Goal: Information Seeking & Learning: Check status

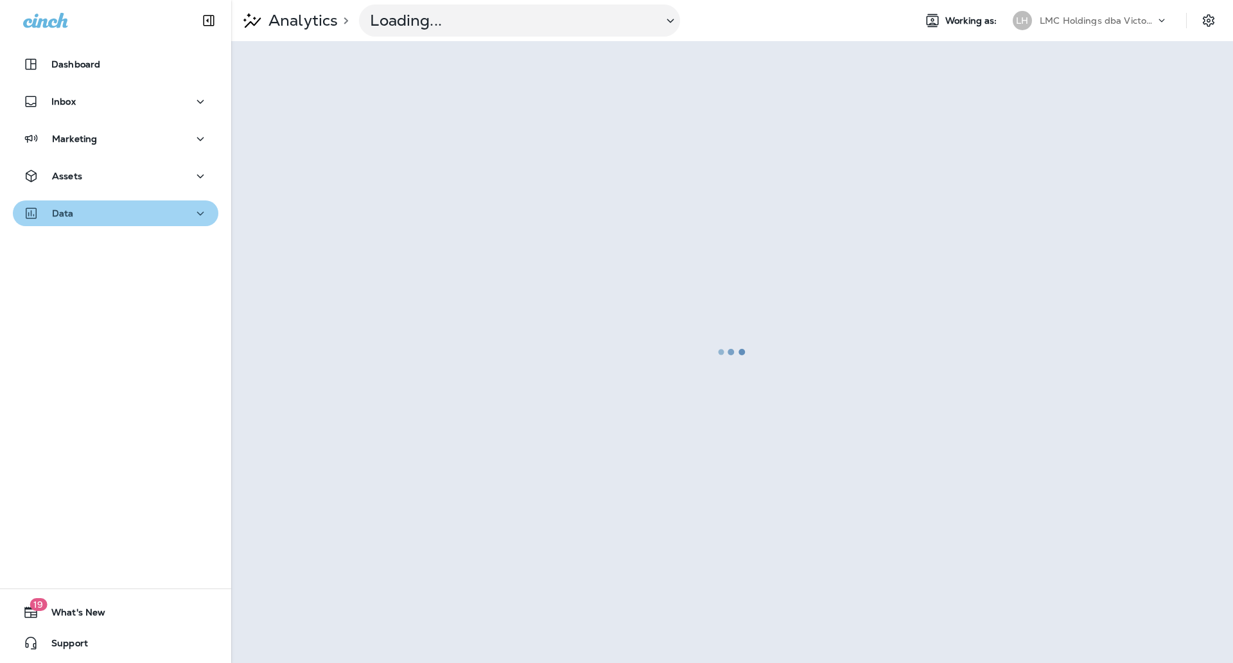
click at [133, 213] on div "Data" at bounding box center [115, 213] width 185 height 16
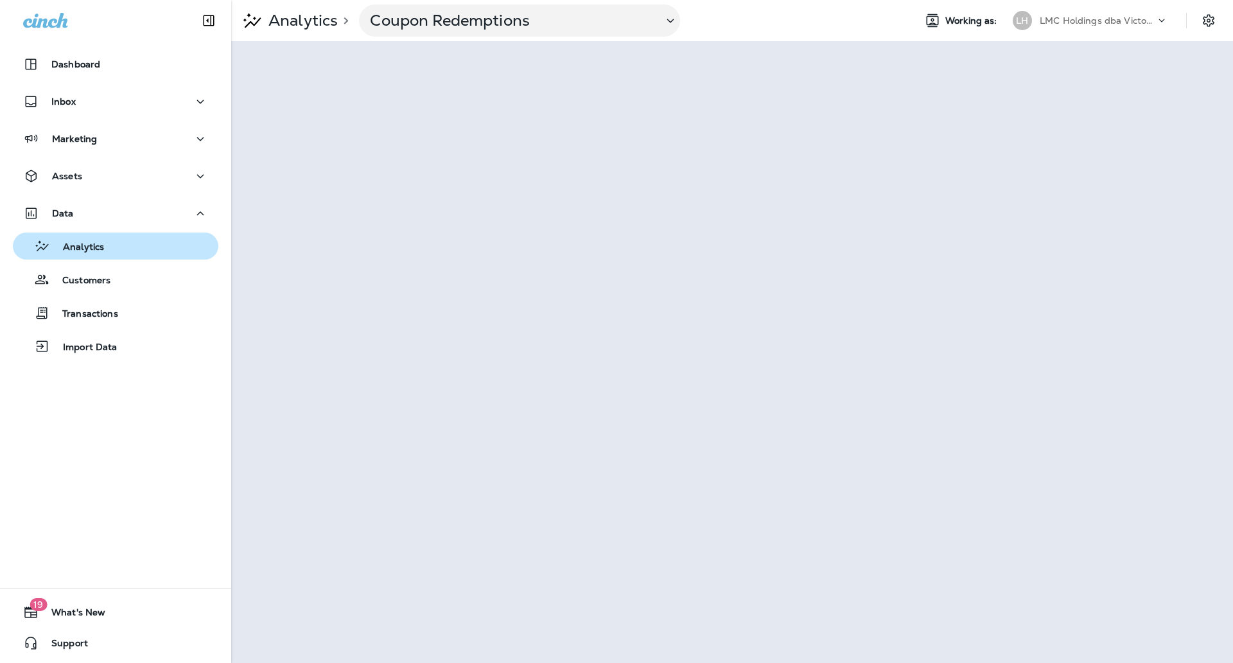
click at [117, 245] on div "Analytics" at bounding box center [115, 245] width 195 height 19
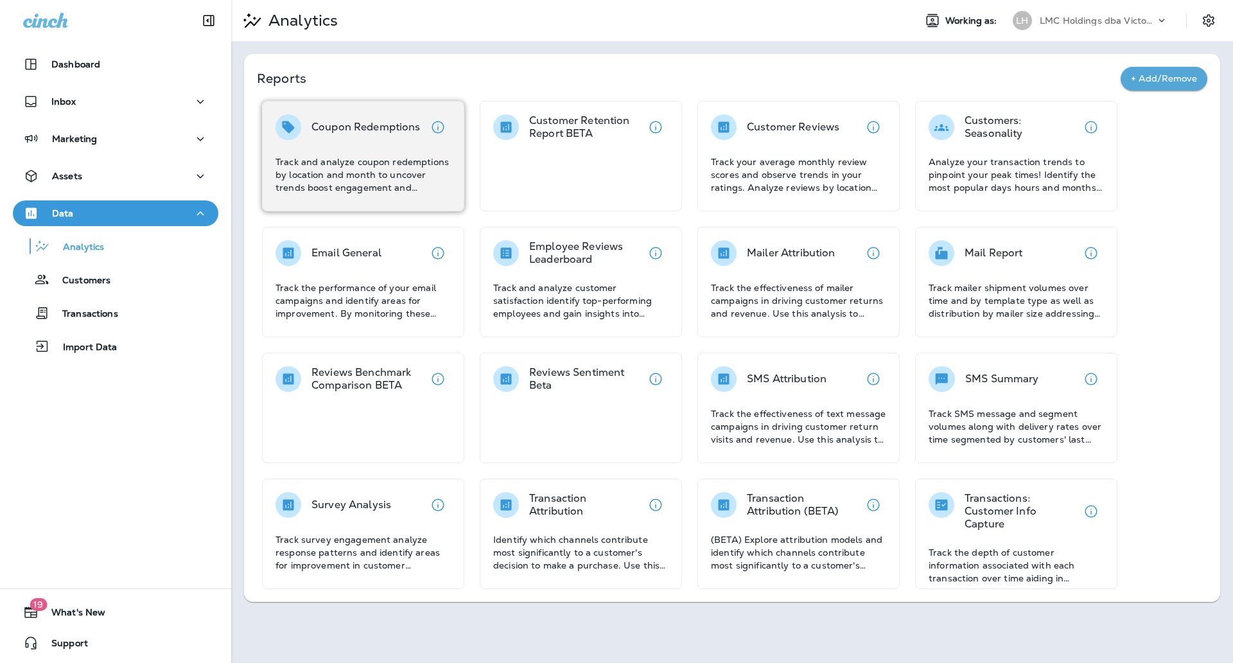
click at [409, 135] on div "Coupon Redemptions" at bounding box center [365, 127] width 109 height 26
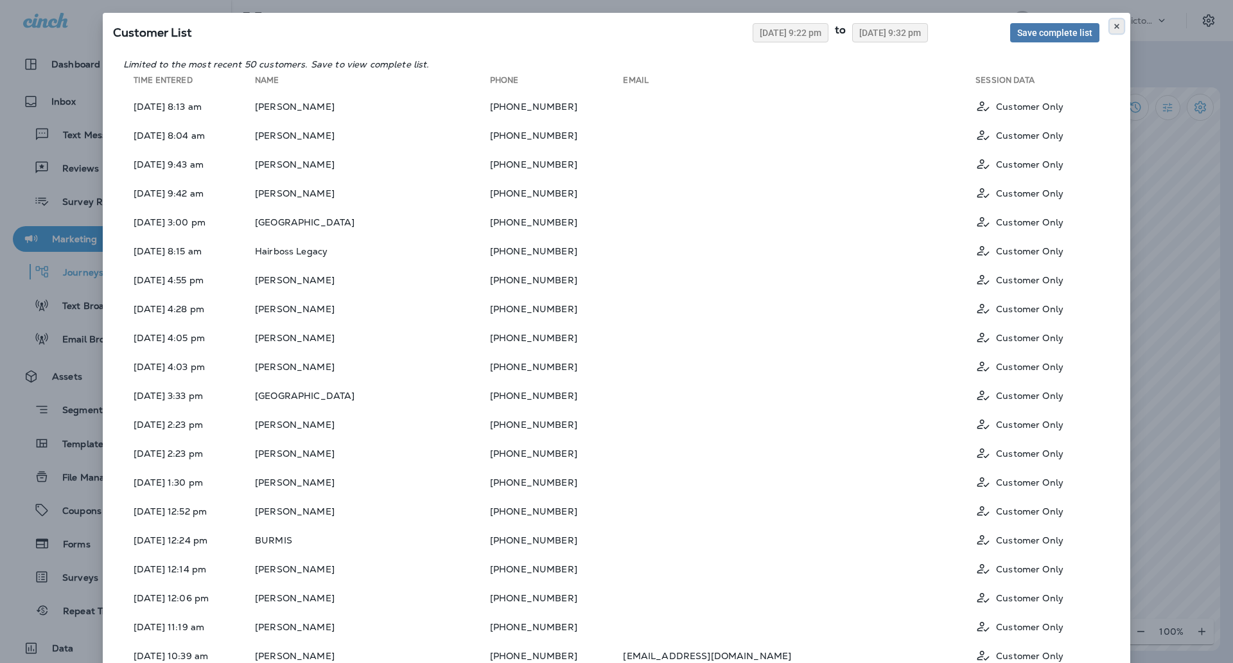
click at [1113, 29] on icon at bounding box center [1117, 26] width 8 height 8
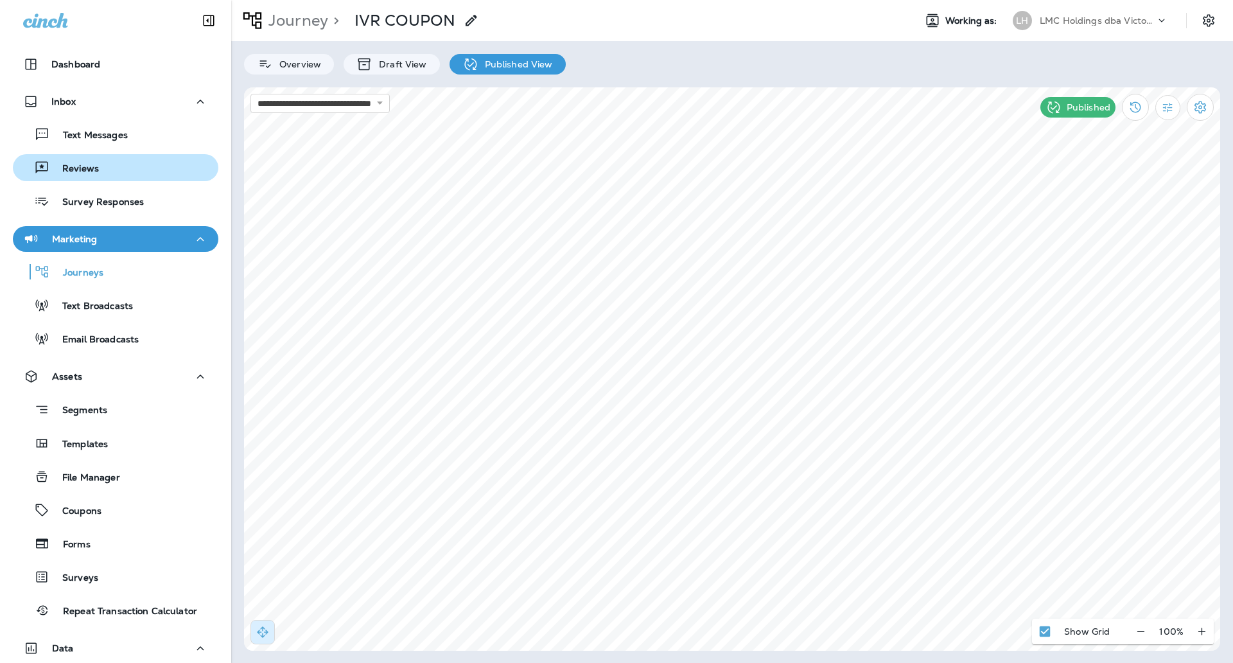
click at [130, 171] on div "Reviews" at bounding box center [115, 167] width 195 height 19
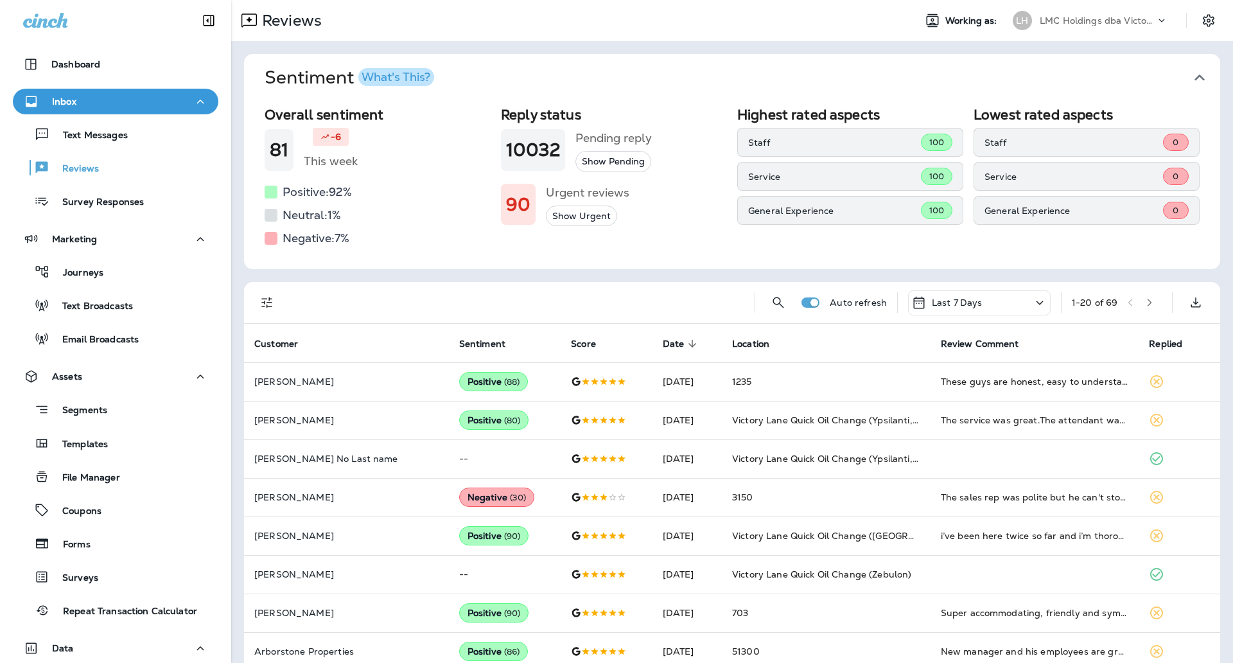
scroll to position [80, 0]
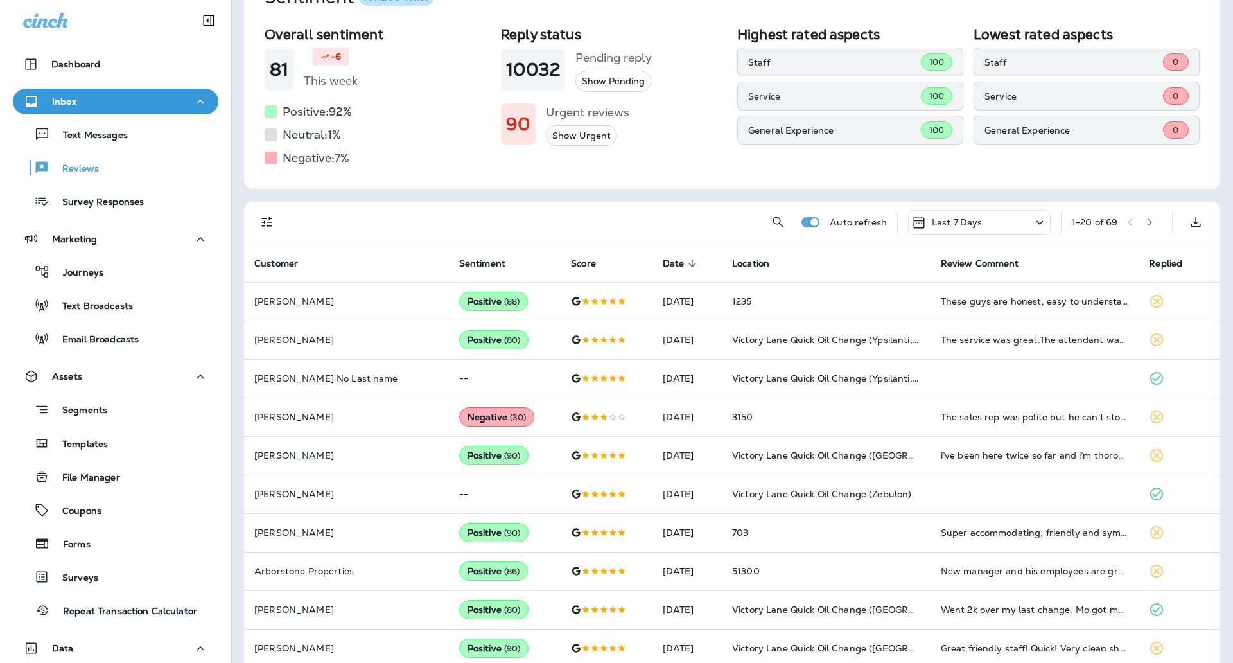
click at [941, 225] on p "Last 7 Days" at bounding box center [957, 222] width 51 height 10
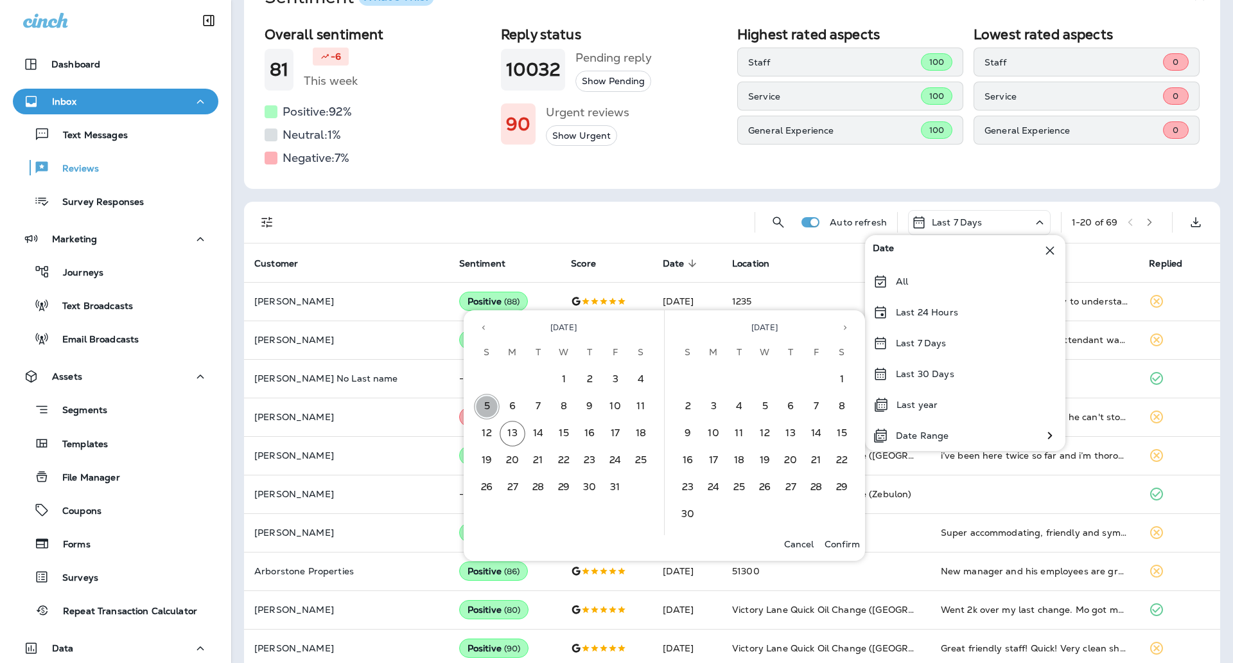
click at [485, 400] on button "5" at bounding box center [487, 407] width 26 height 26
click at [638, 406] on button "11" at bounding box center [641, 407] width 26 height 26
click at [843, 546] on p "Confirm" at bounding box center [842, 544] width 35 height 10
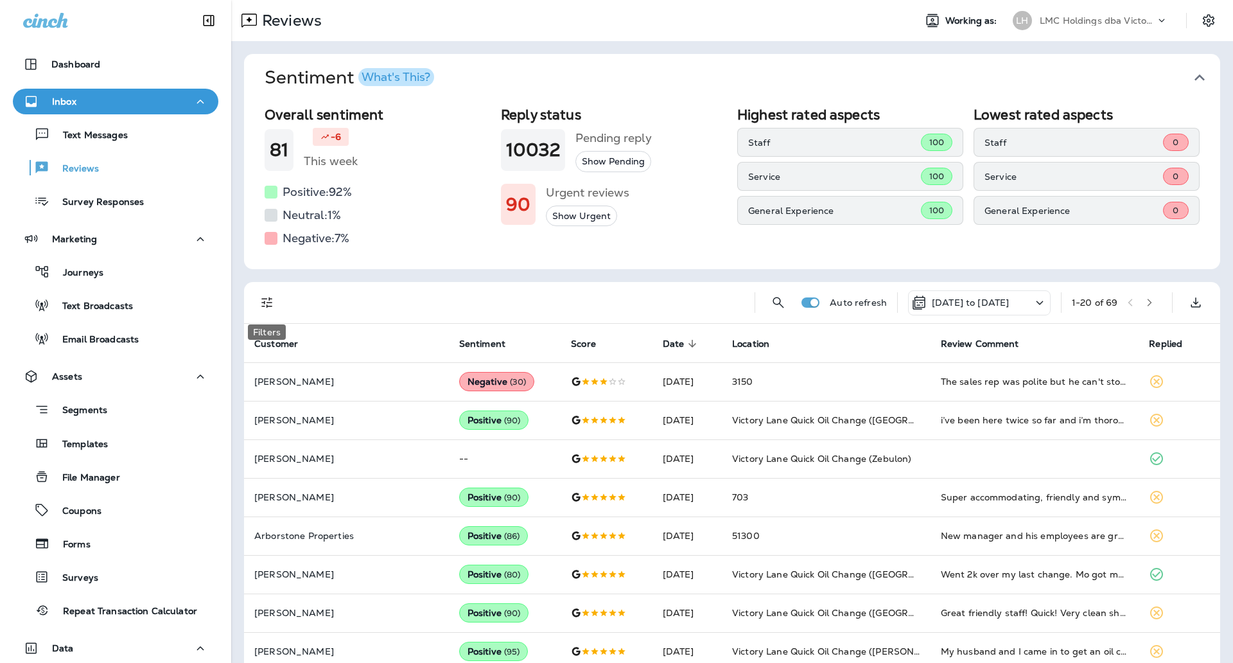
click at [273, 304] on icon "Filters" at bounding box center [266, 302] width 15 height 15
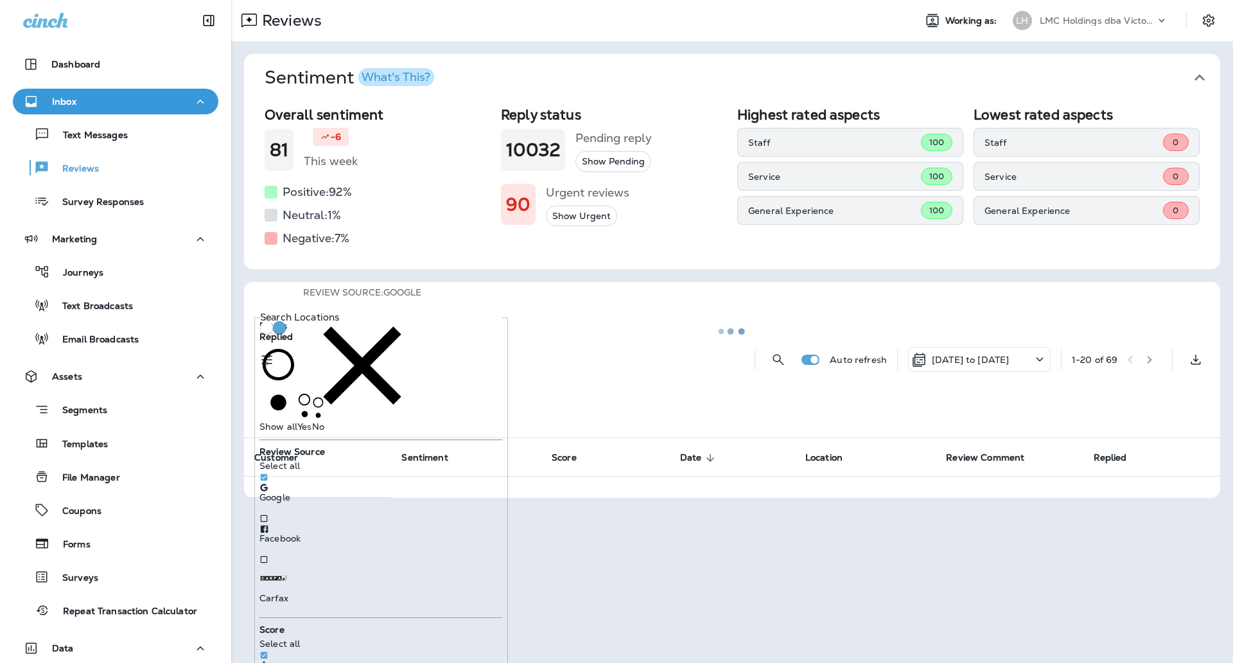
scroll to position [241, 0]
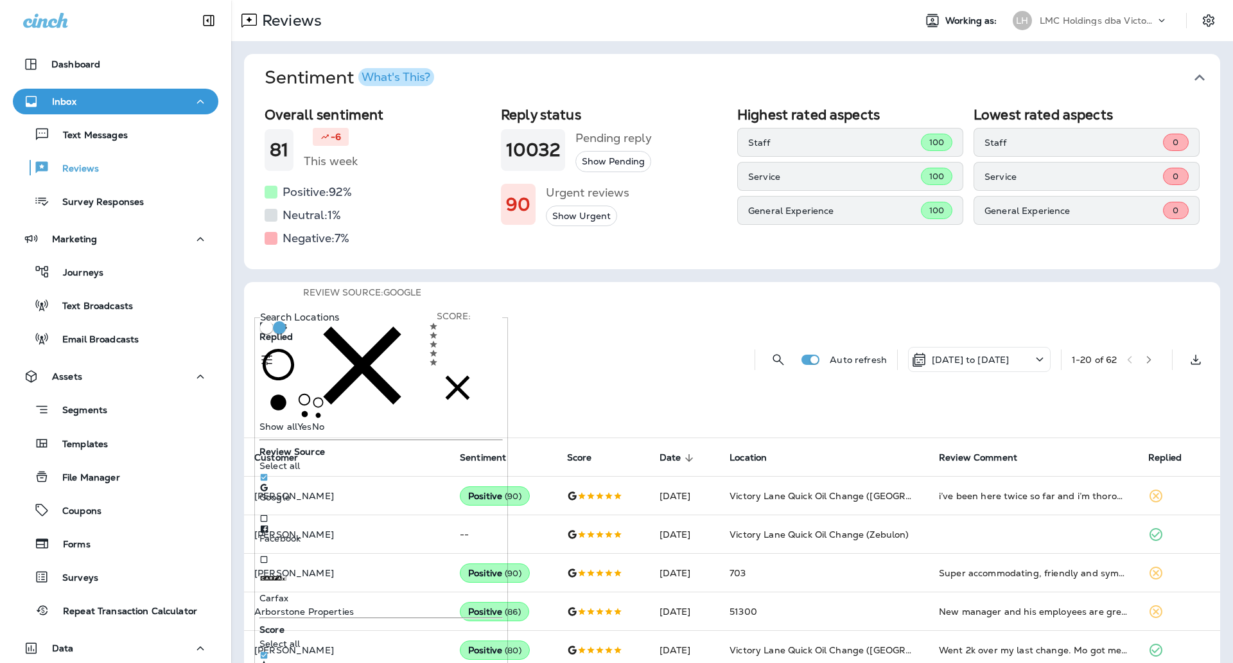
click at [1143, 350] on button "button" at bounding box center [1148, 359] width 19 height 19
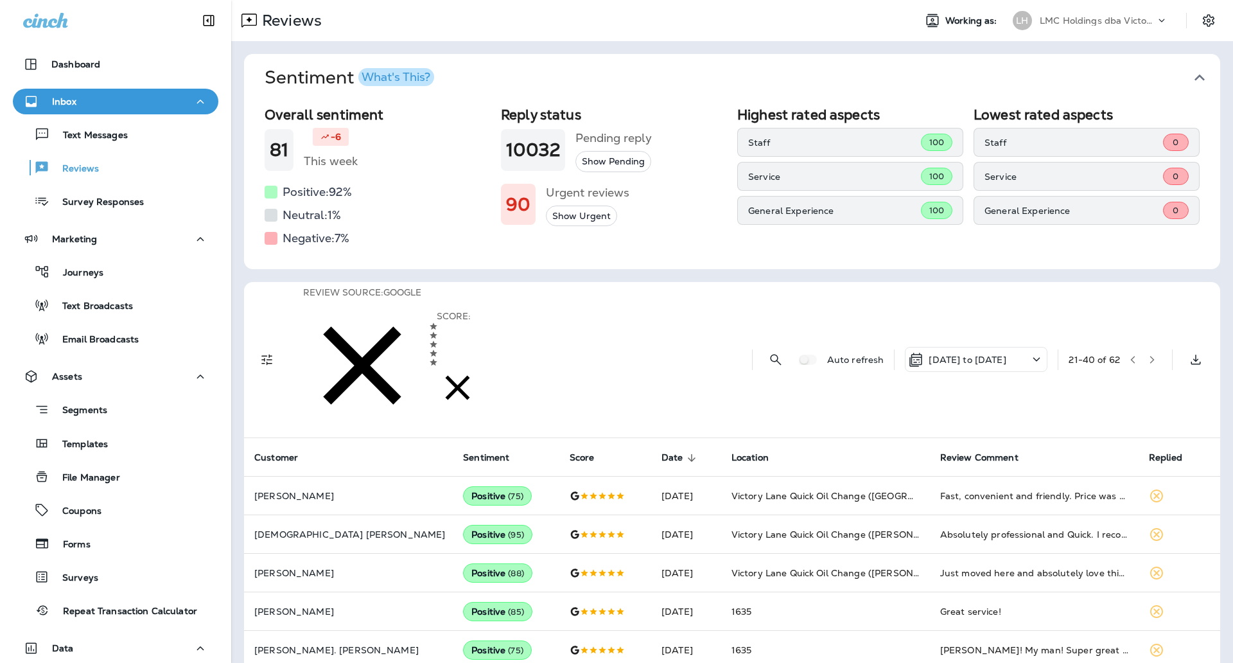
click at [478, 367] on icon "button" at bounding box center [458, 388] width 42 height 42
